Goal: Register for event/course

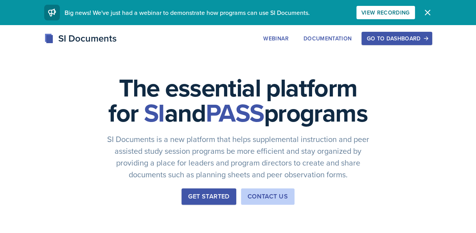
click at [386, 38] on div "Go to Dashboard" at bounding box center [397, 38] width 60 height 6
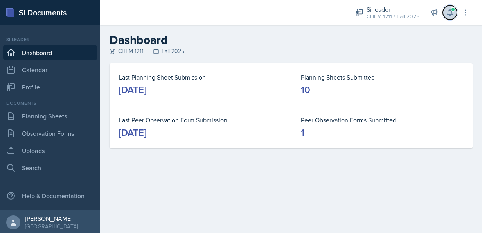
click at [453, 12] on icon at bounding box center [450, 13] width 8 height 8
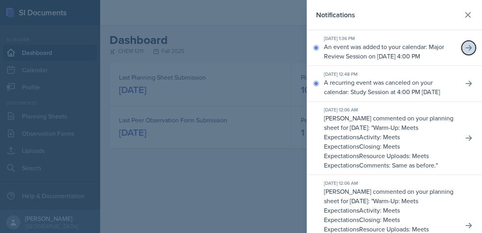
click at [462, 47] on button at bounding box center [469, 48] width 14 height 14
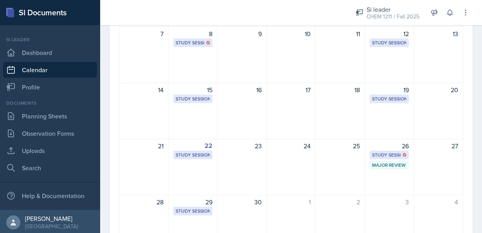
scroll to position [143, 0]
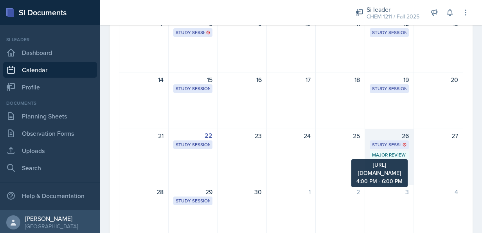
click at [387, 154] on div "Major Review Session" at bounding box center [389, 154] width 35 height 7
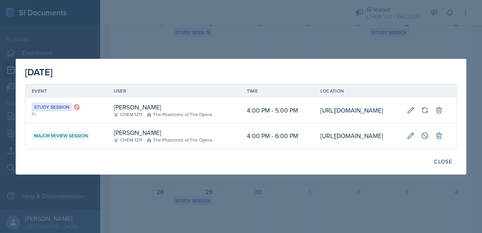
click at [460, 174] on div "[DATE] Event User Time Location Study Session Fr [PERSON_NAME] CHEM 1211 The Ph…" at bounding box center [241, 116] width 451 height 115
click at [441, 164] on div "Close" at bounding box center [443, 161] width 18 height 6
